Goal: Information Seeking & Learning: Find specific fact

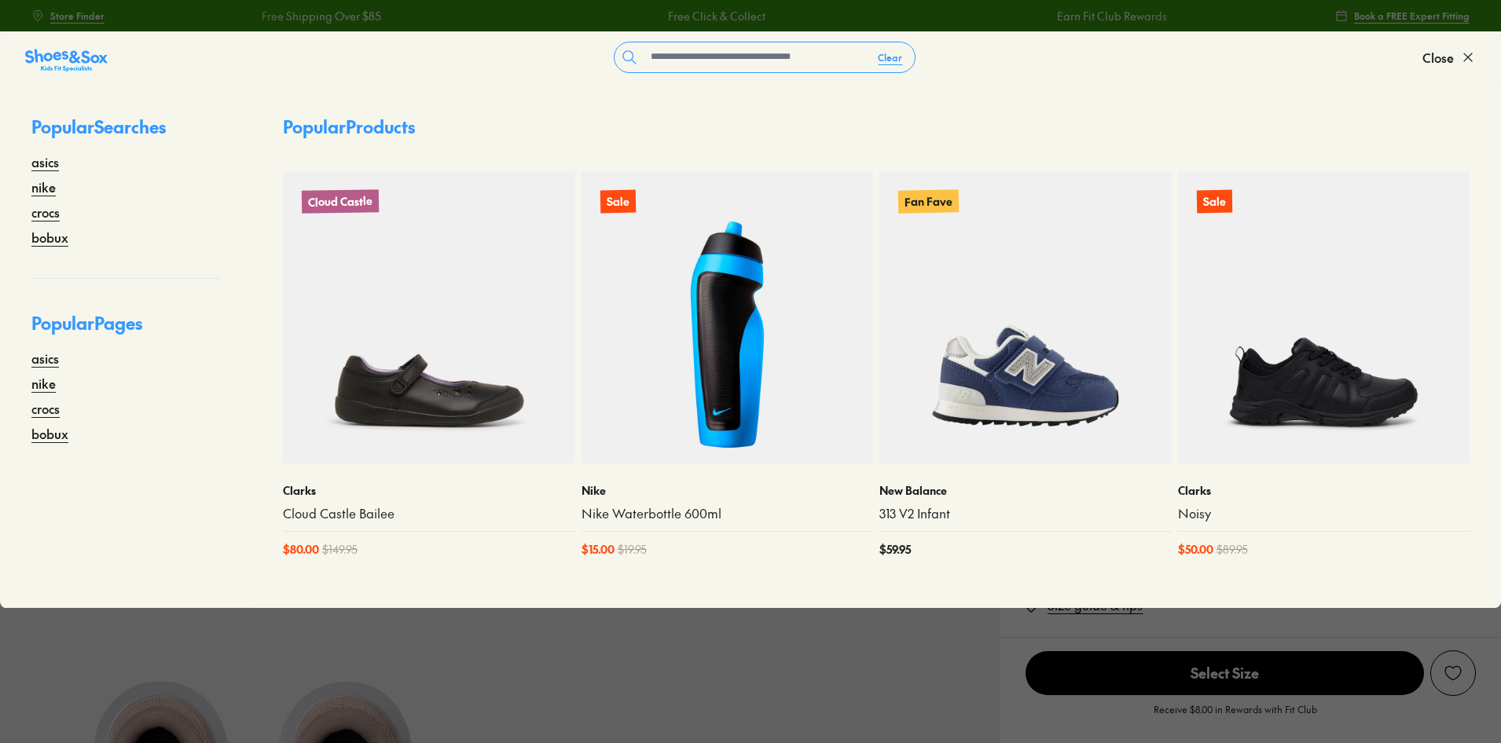
select select "*"
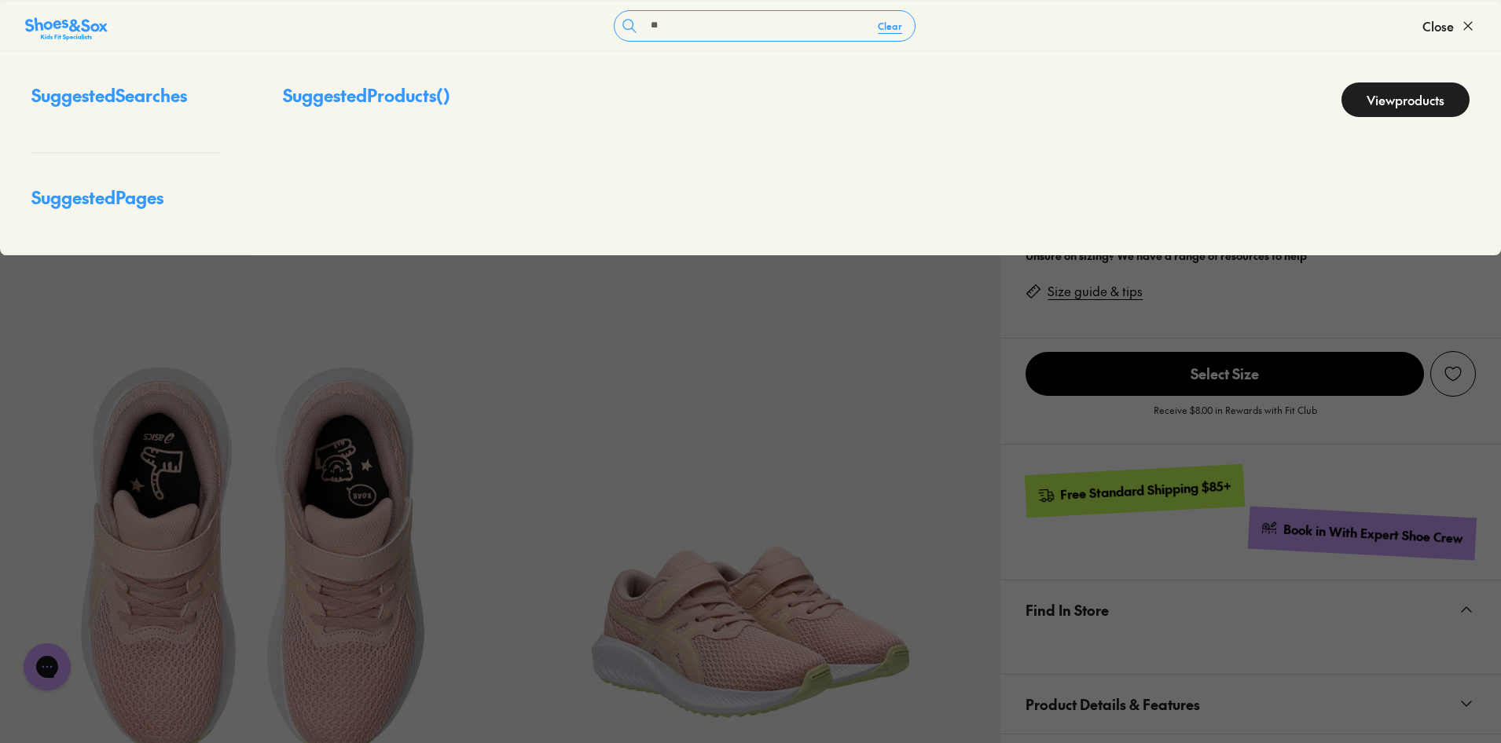
type input "*"
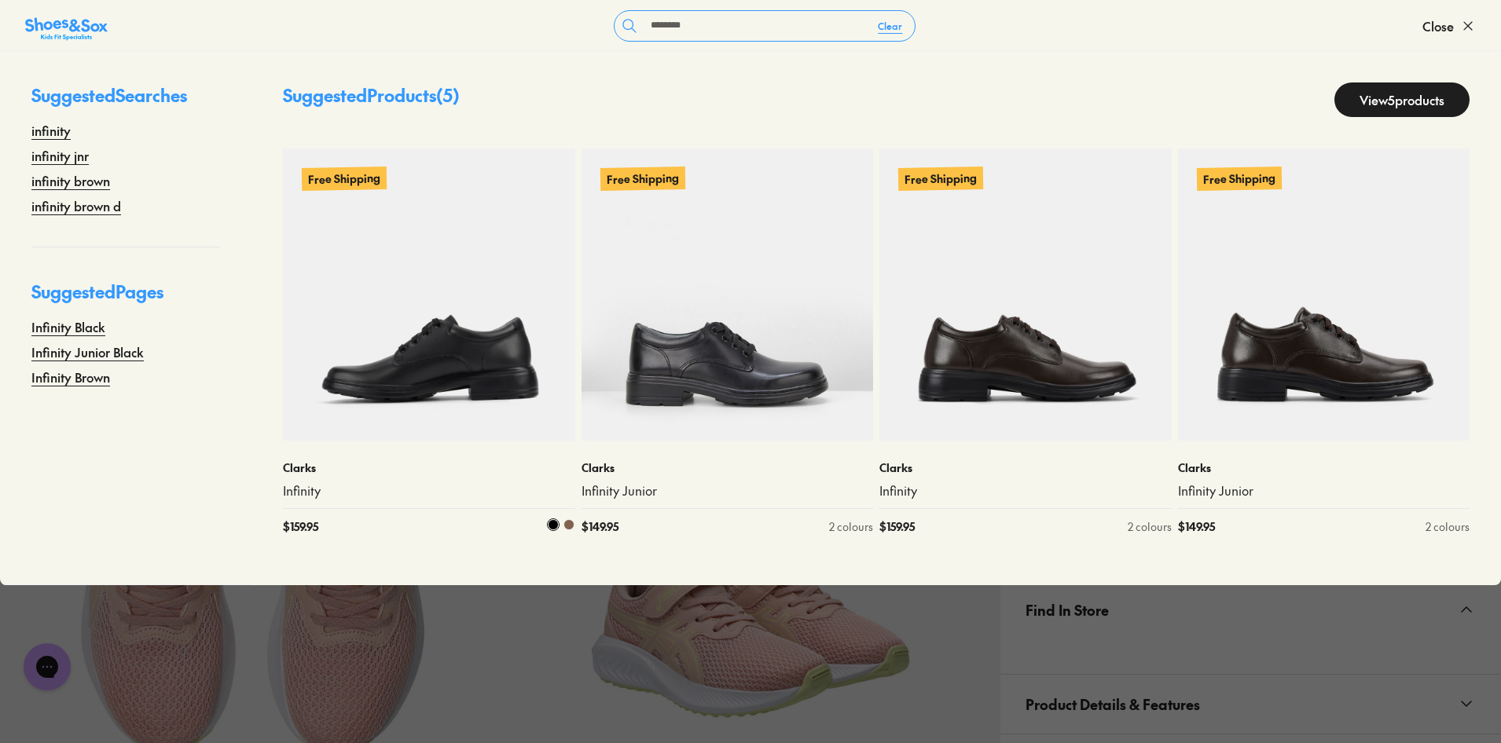
type input "********"
drag, startPoint x: 458, startPoint y: 310, endPoint x: 460, endPoint y: 325, distance: 14.3
click at [458, 310] on img at bounding box center [429, 295] width 292 height 292
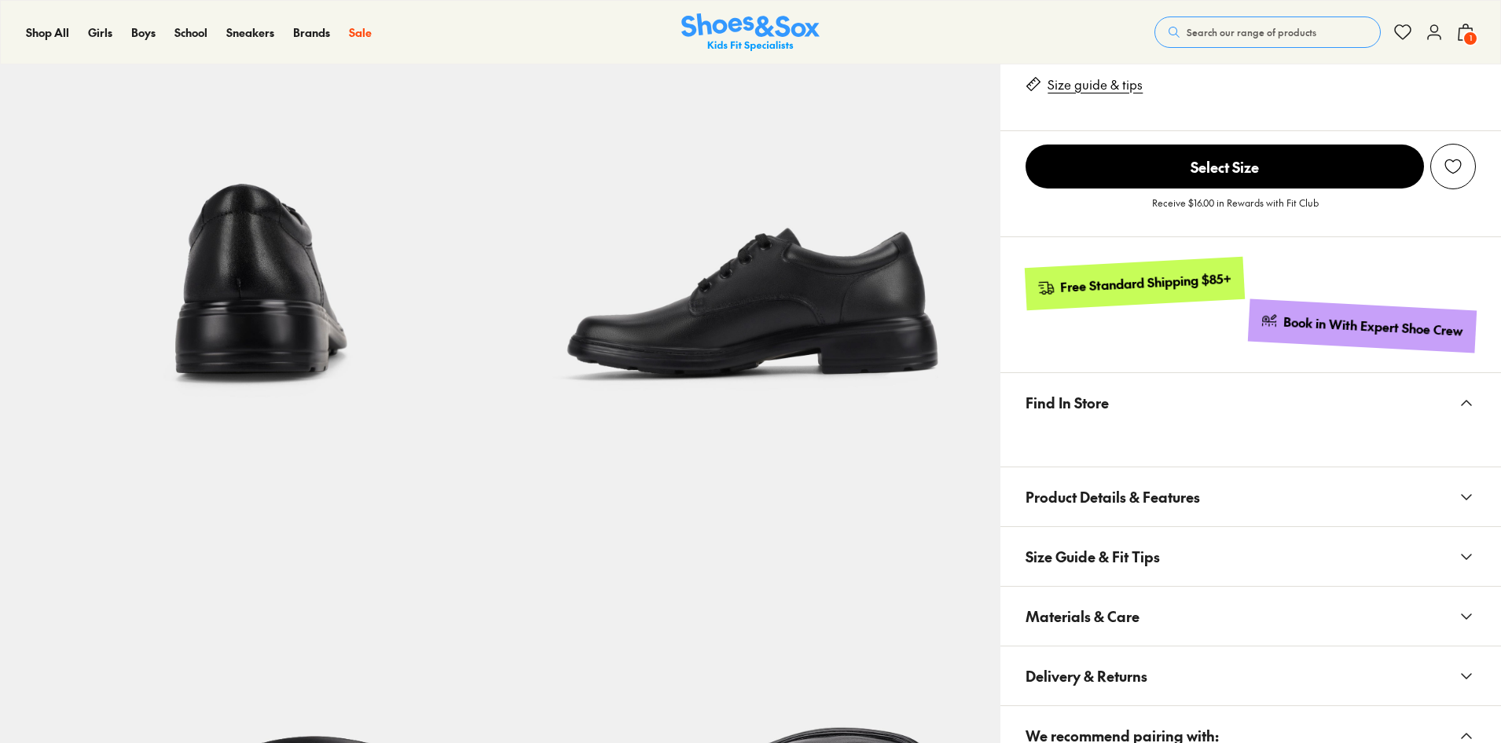
scroll to position [707, 0]
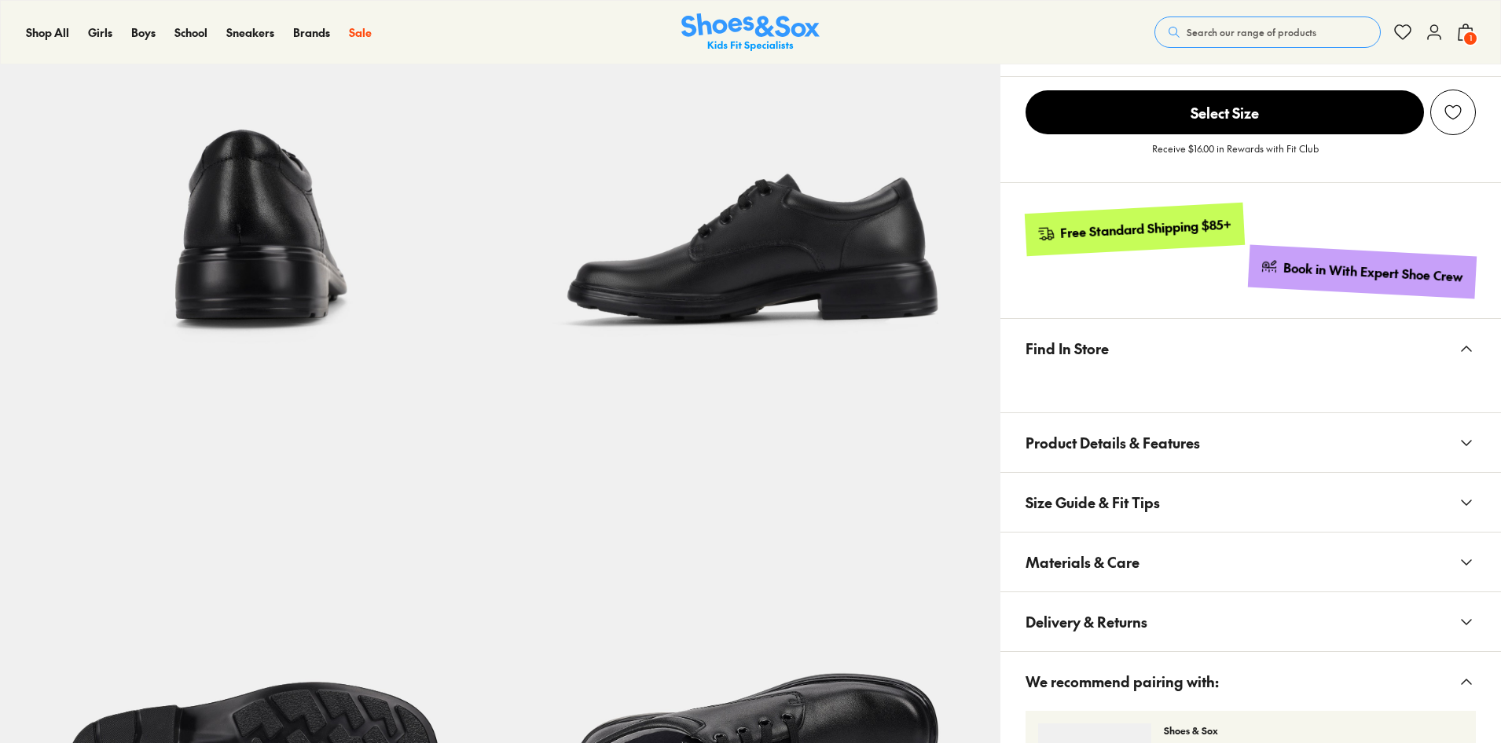
click at [1115, 542] on span "Materials & Care" at bounding box center [1082, 562] width 114 height 46
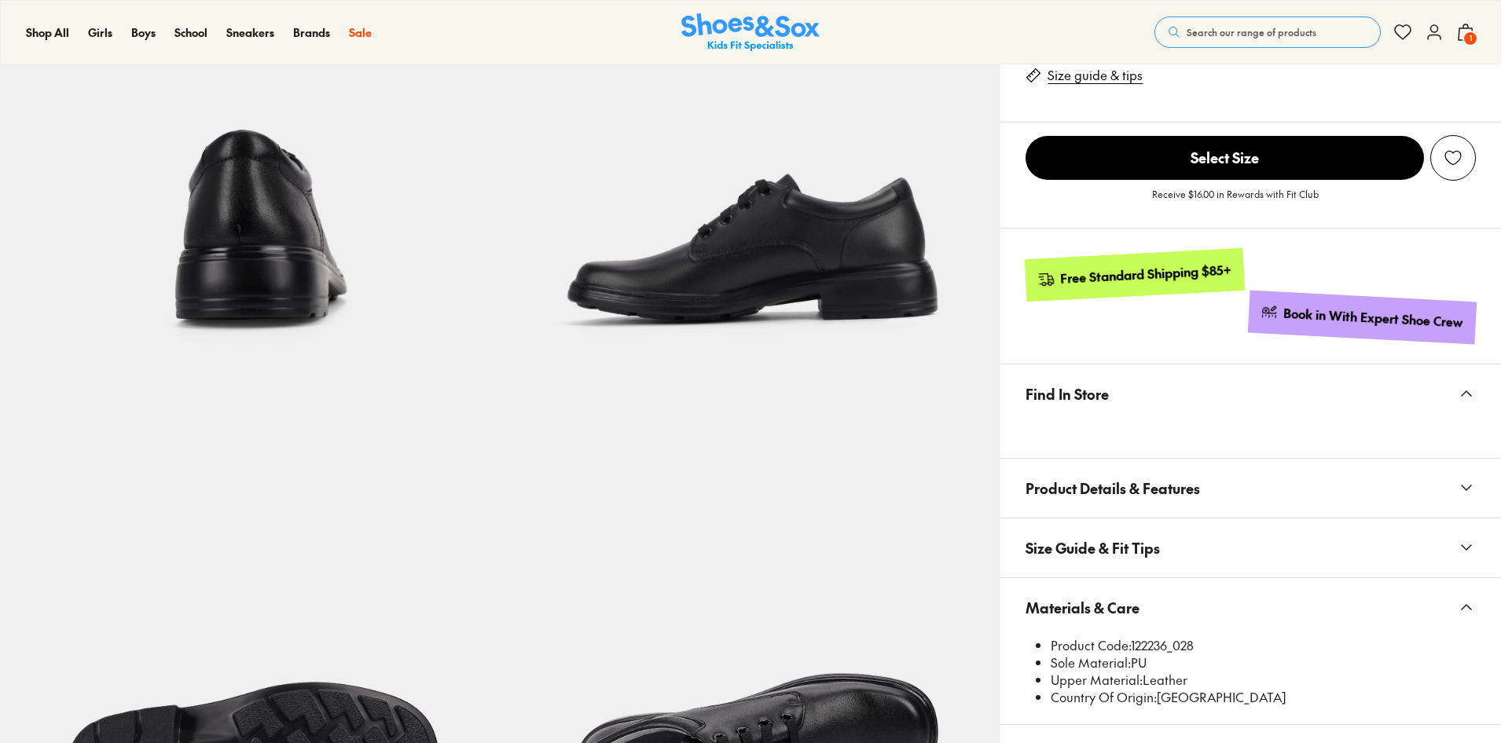
select select "*"
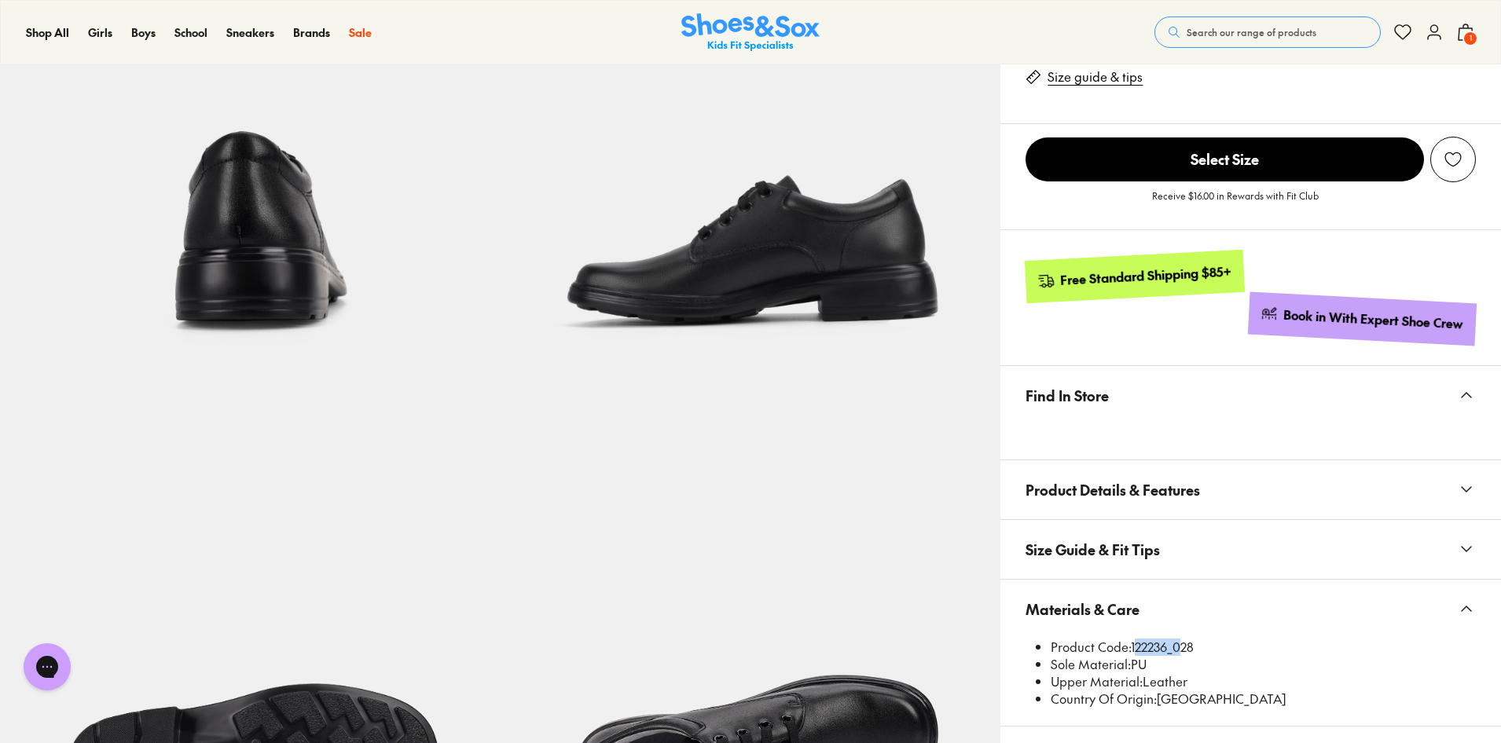
scroll to position [0, 0]
drag, startPoint x: 1134, startPoint y: 639, endPoint x: 1169, endPoint y: 639, distance: 35.4
click at [1169, 639] on li "Product Code: 122236_028" at bounding box center [1263, 647] width 425 height 17
copy li "122236"
